Goal: Task Accomplishment & Management: Manage account settings

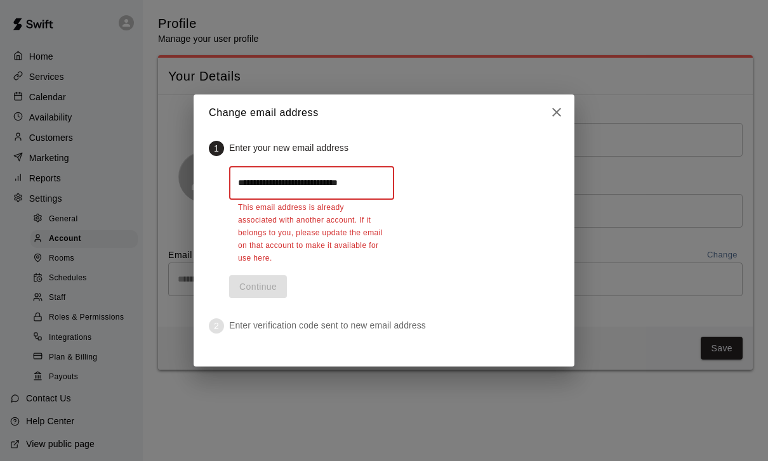
type input "**********"
click at [565, 104] on button "close" at bounding box center [556, 112] width 25 height 25
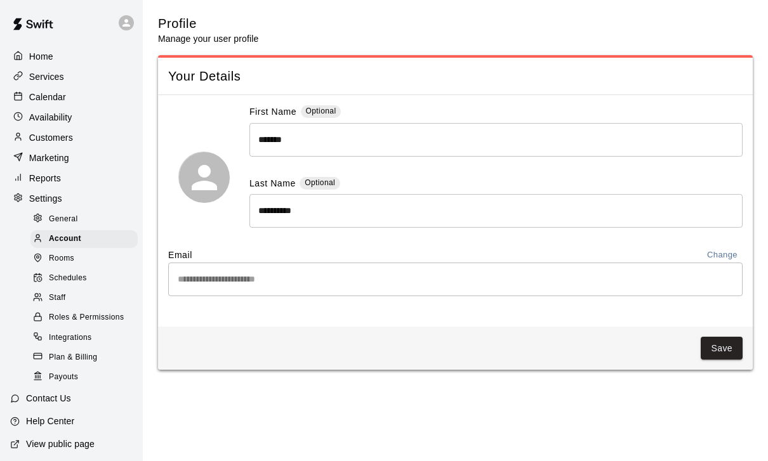
click at [724, 258] on button "Change" at bounding box center [722, 255] width 41 height 15
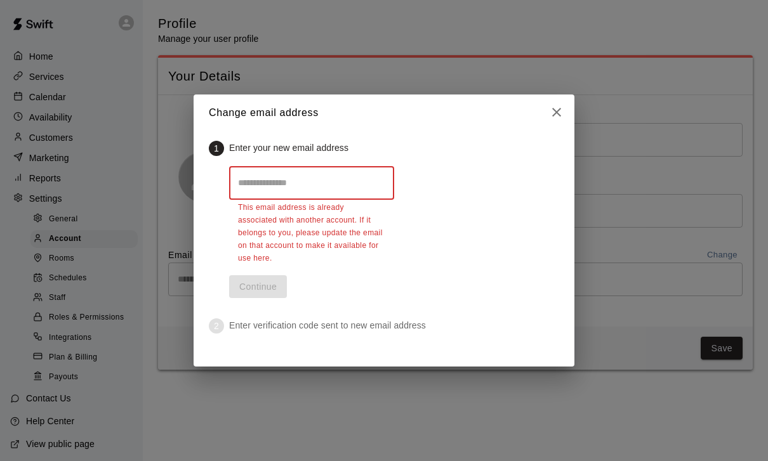
click at [707, 31] on div "Change email address 1 Enter your new email address ​ This email address is alr…" at bounding box center [384, 230] width 768 height 461
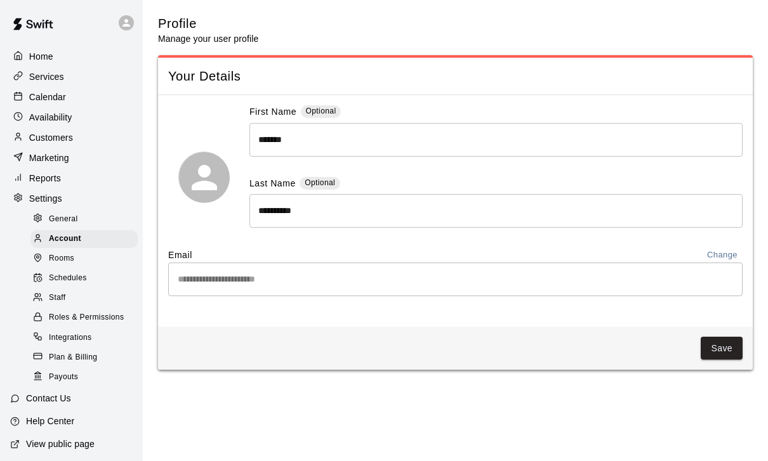
click at [123, 20] on icon at bounding box center [126, 22] width 11 height 11
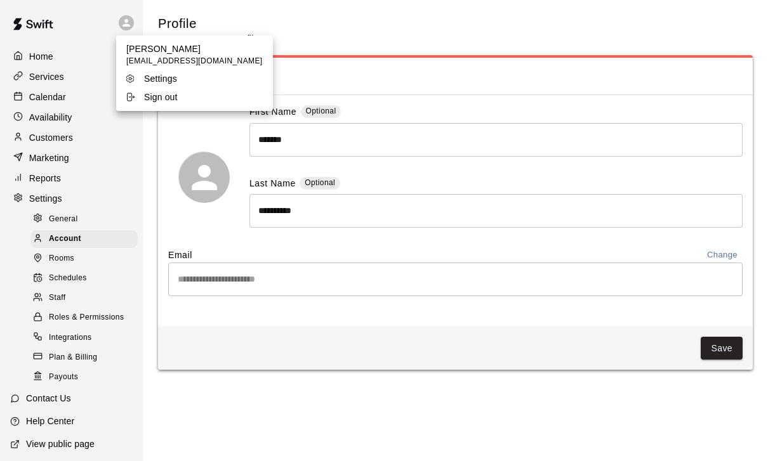
click at [181, 100] on div "Sign out" at bounding box center [166, 97] width 82 height 13
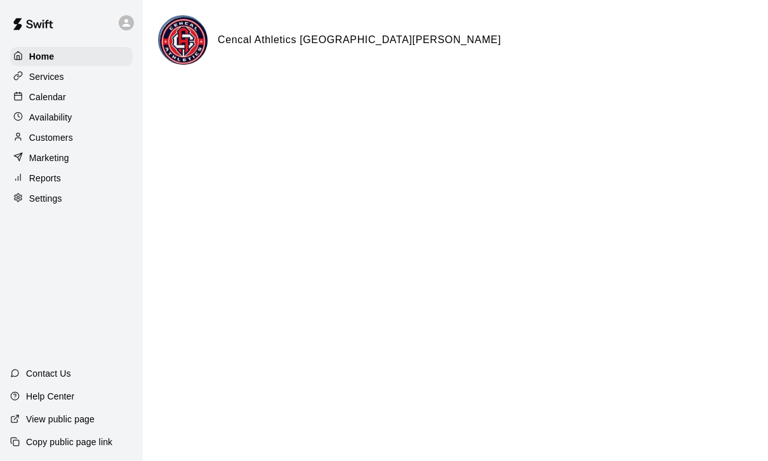
click at [52, 78] on p "Services" at bounding box center [46, 76] width 35 height 13
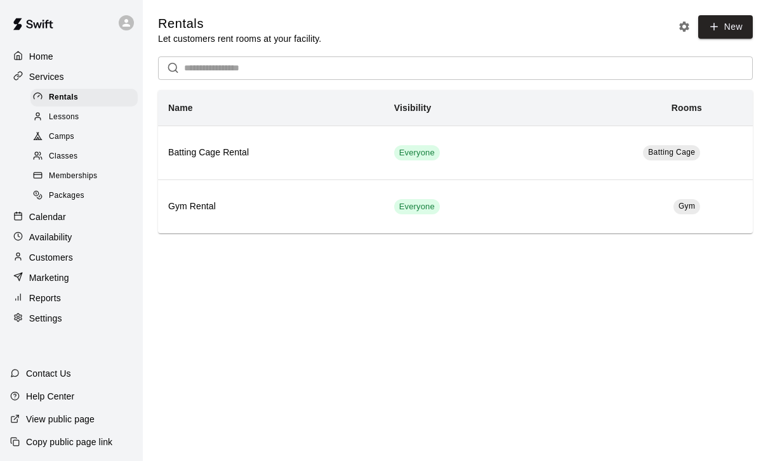
click at [75, 119] on span "Lessons" at bounding box center [64, 117] width 30 height 13
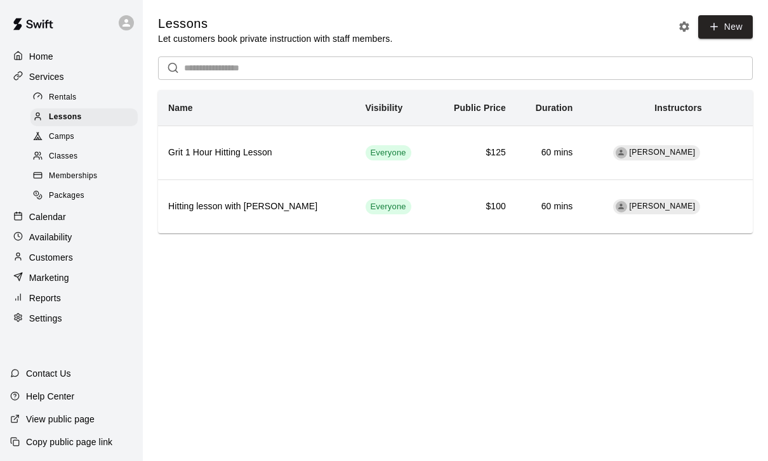
click at [82, 175] on span "Memberships" at bounding box center [73, 176] width 48 height 13
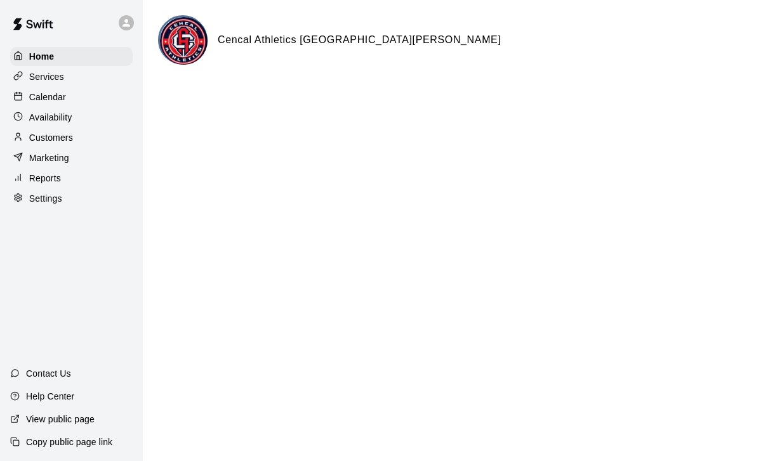
click at [129, 22] on icon at bounding box center [126, 22] width 11 height 11
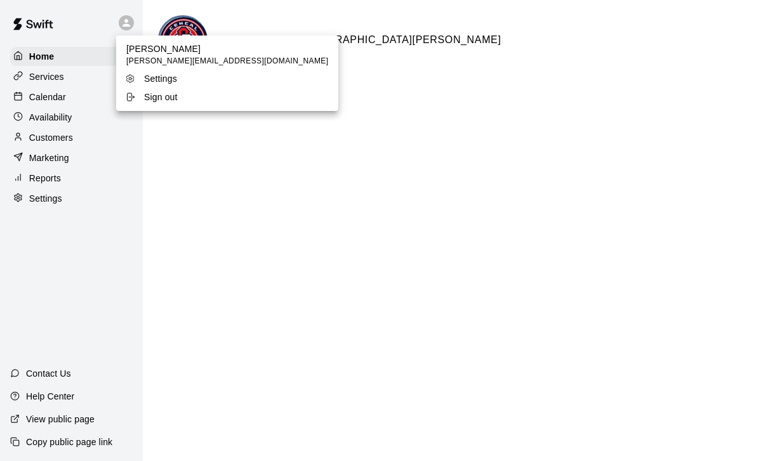
click at [183, 97] on div "Sign out" at bounding box center [166, 97] width 82 height 13
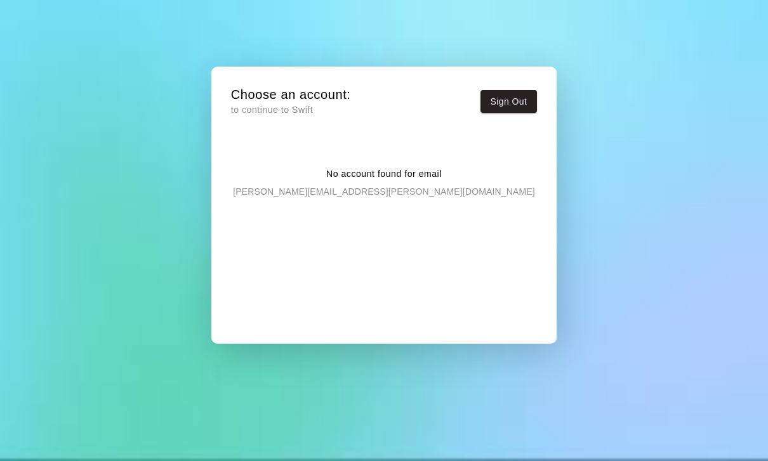
click at [437, 207] on div "No account found for email matthew.thauberger@gmail.com" at bounding box center [384, 242] width 306 height 191
click at [436, 207] on div "No account found for email matthew.thauberger@gmail.com" at bounding box center [384, 242] width 306 height 191
click at [324, 91] on h5 "Choose an account:" at bounding box center [291, 94] width 120 height 17
click at [518, 101] on button "Sign Out" at bounding box center [508, 101] width 57 height 23
click at [537, 96] on button "Sign Out" at bounding box center [508, 101] width 57 height 23
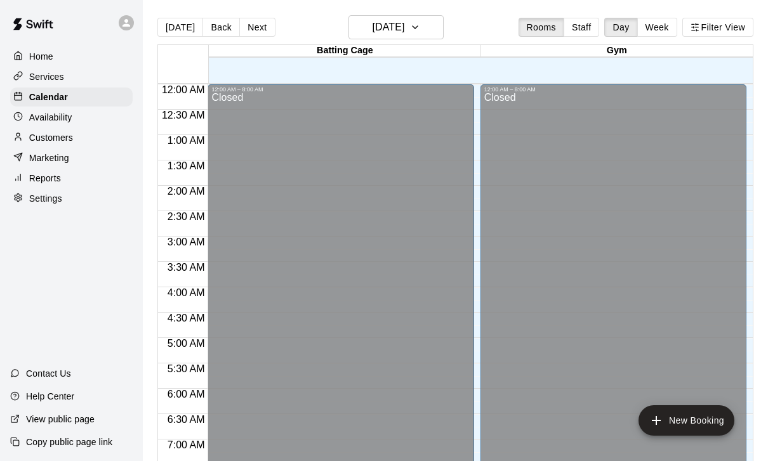
scroll to position [749, 0]
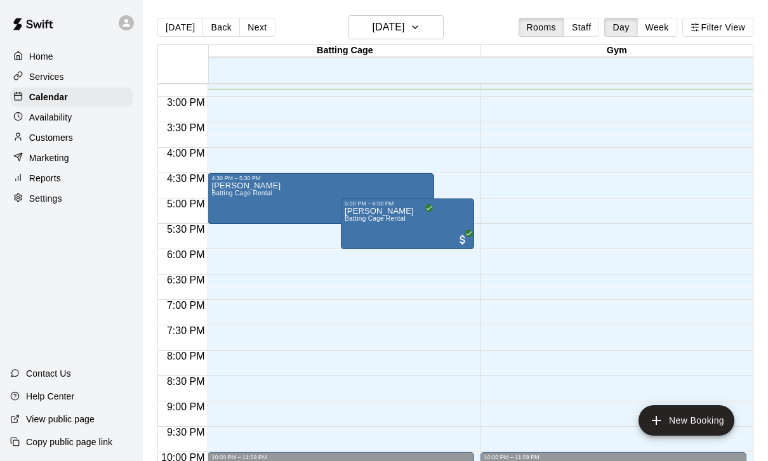
click at [54, 197] on p "Settings" at bounding box center [45, 198] width 33 height 13
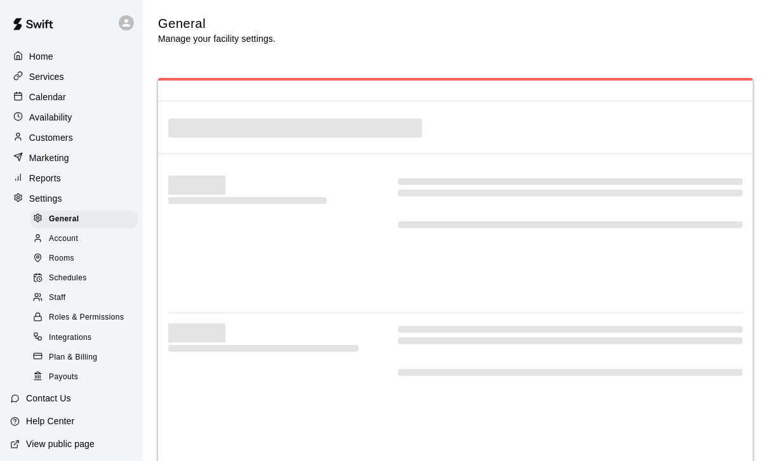
select select "**"
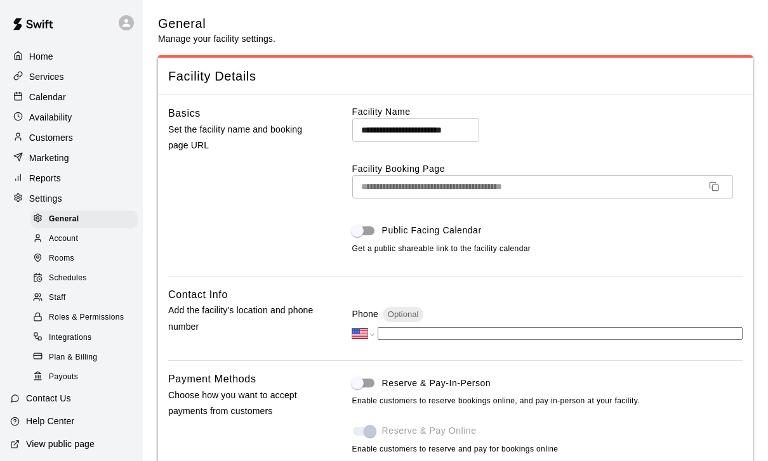
scroll to position [2583, 0]
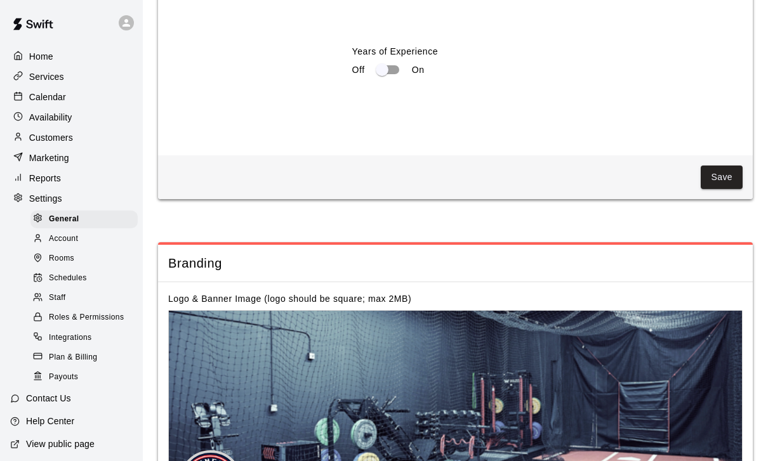
click at [67, 379] on span "Payouts" at bounding box center [63, 377] width 29 height 13
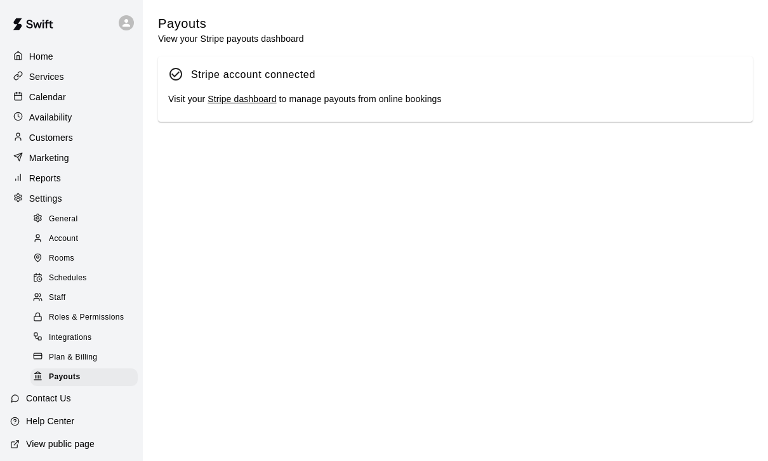
click at [259, 103] on link "Stripe dashboard" at bounding box center [241, 99] width 69 height 10
click at [84, 339] on span "Integrations" at bounding box center [70, 338] width 43 height 13
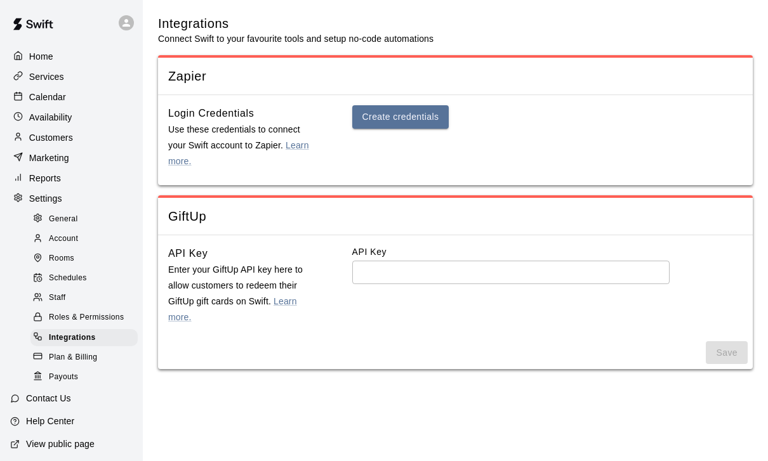
click at [73, 382] on span "Payouts" at bounding box center [63, 377] width 29 height 13
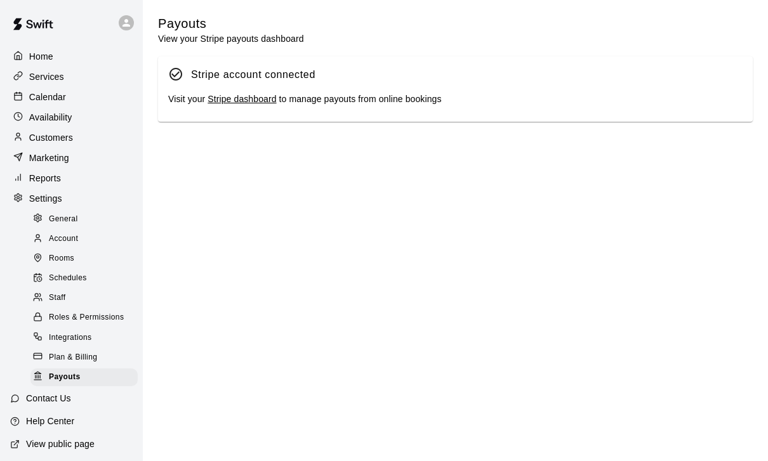
click at [247, 103] on link "Stripe dashboard" at bounding box center [241, 99] width 69 height 10
click at [63, 221] on span "General" at bounding box center [63, 219] width 29 height 13
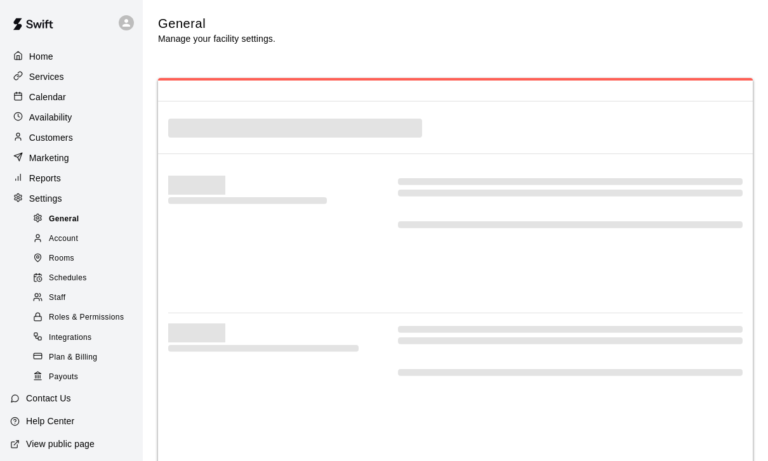
select select "**"
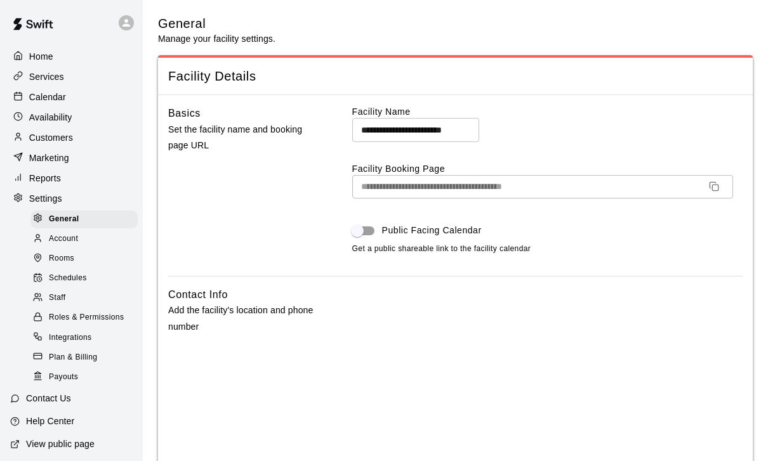
click at [63, 377] on span "Payouts" at bounding box center [63, 377] width 29 height 13
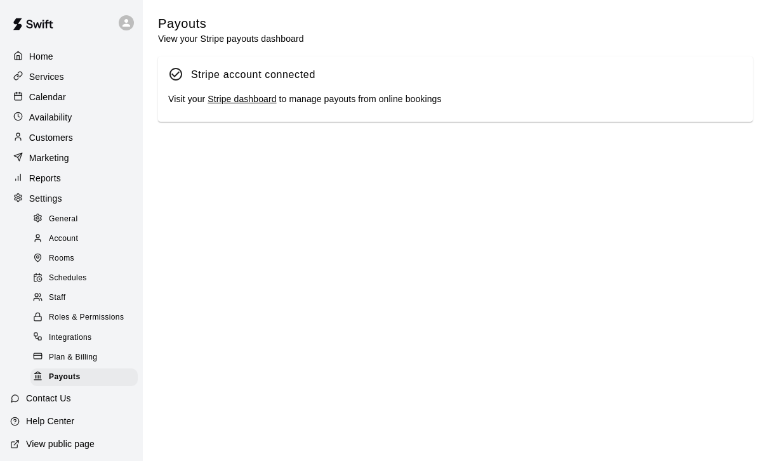
click at [249, 101] on link "Stripe dashboard" at bounding box center [241, 99] width 69 height 10
click at [256, 101] on link "Stripe dashboard" at bounding box center [241, 99] width 69 height 10
